Goal: Transaction & Acquisition: Book appointment/travel/reservation

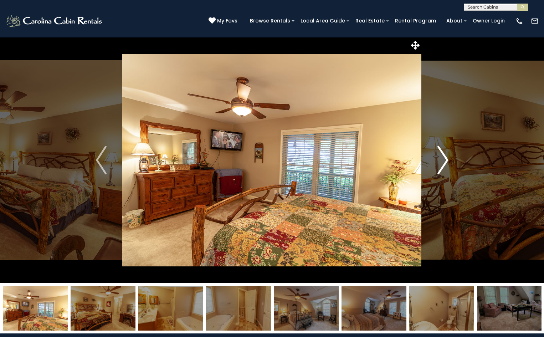
click at [440, 155] on img "Next" at bounding box center [442, 160] width 11 height 28
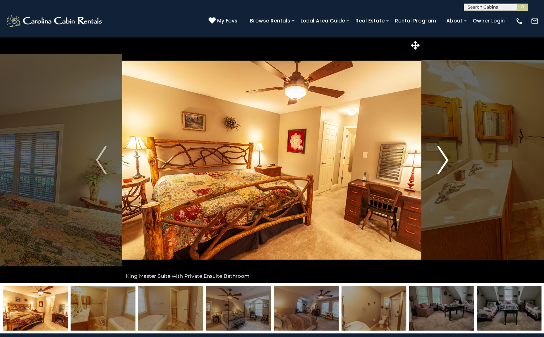
click at [441, 155] on img "Next" at bounding box center [442, 160] width 11 height 28
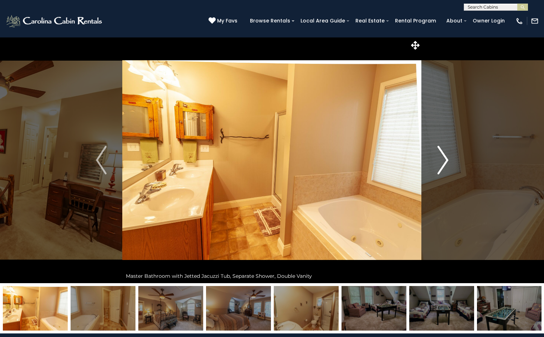
click at [451, 152] on button "Next" at bounding box center [442, 160] width 42 height 246
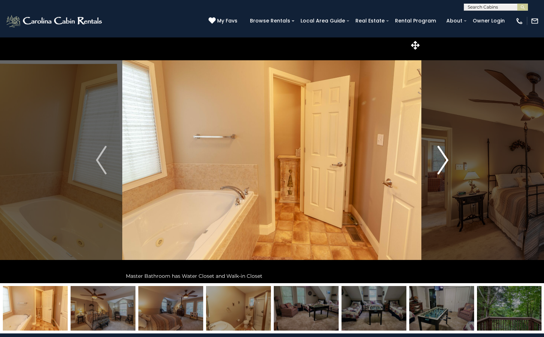
click at [451, 152] on button "Next" at bounding box center [442, 160] width 42 height 246
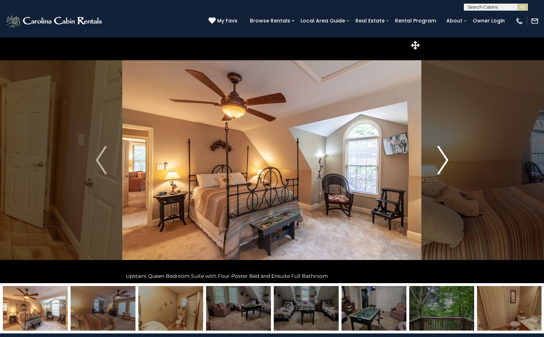
click at [451, 152] on button "Next" at bounding box center [442, 160] width 42 height 246
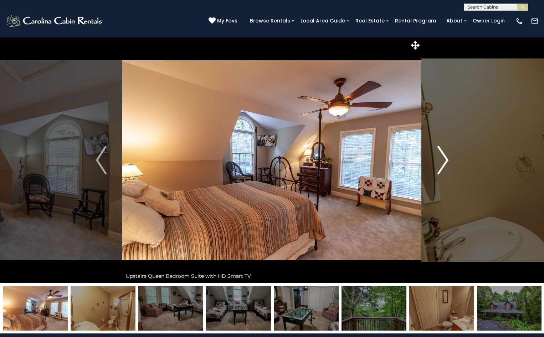
click at [451, 152] on button "Next" at bounding box center [442, 160] width 42 height 246
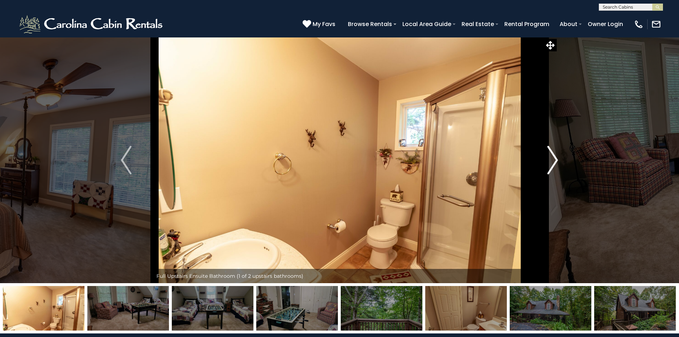
click at [543, 160] on img "Next" at bounding box center [552, 160] width 11 height 28
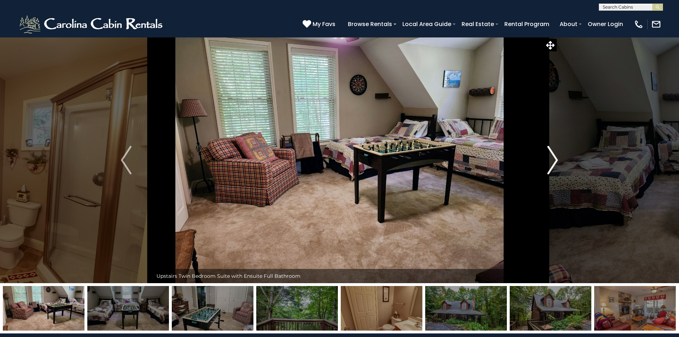
click at [543, 160] on img "Next" at bounding box center [552, 160] width 11 height 28
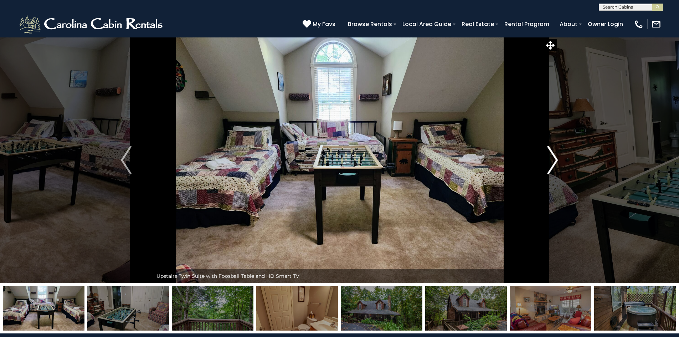
click at [543, 160] on img "Next" at bounding box center [552, 160] width 11 height 28
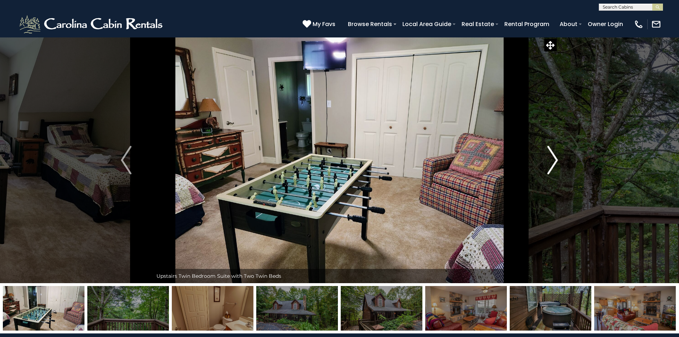
click at [543, 160] on img "Next" at bounding box center [552, 160] width 11 height 28
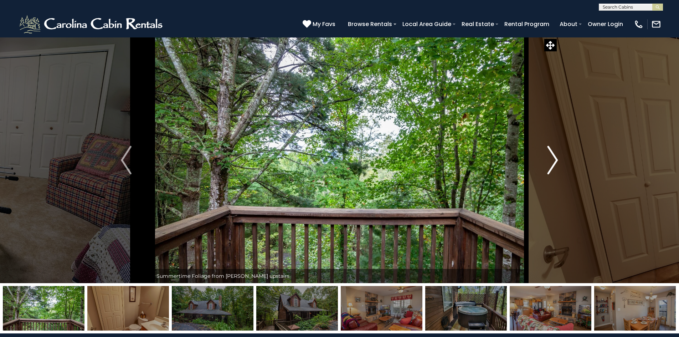
click at [543, 160] on img "Next" at bounding box center [552, 160] width 11 height 28
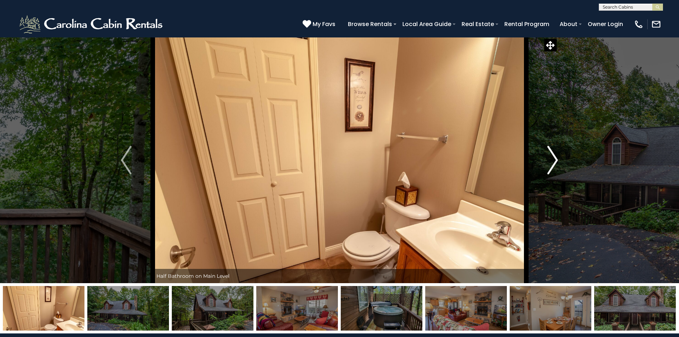
click at [543, 160] on img "Next" at bounding box center [552, 160] width 11 height 28
